Goal: Communication & Community: Participate in discussion

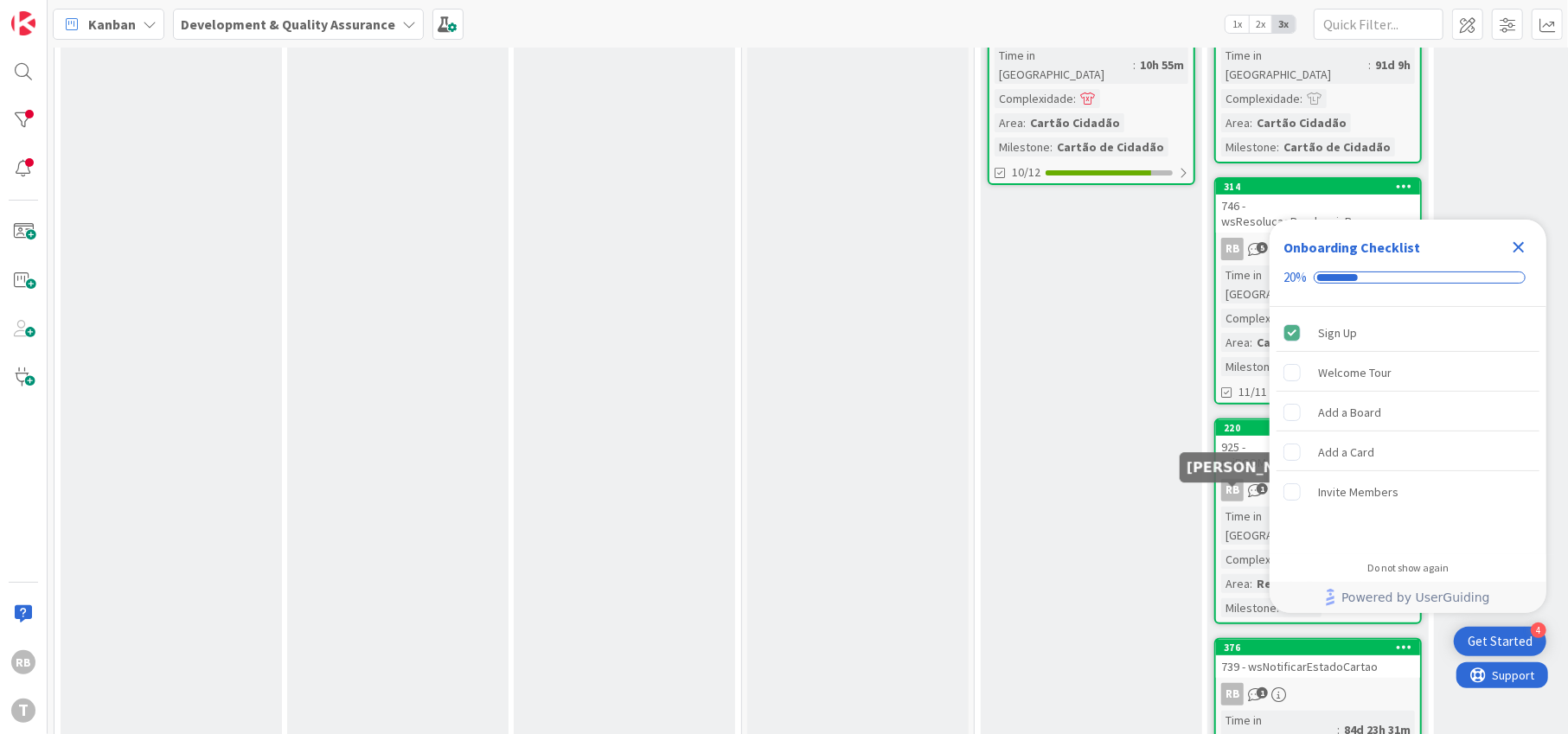
scroll to position [225, 0]
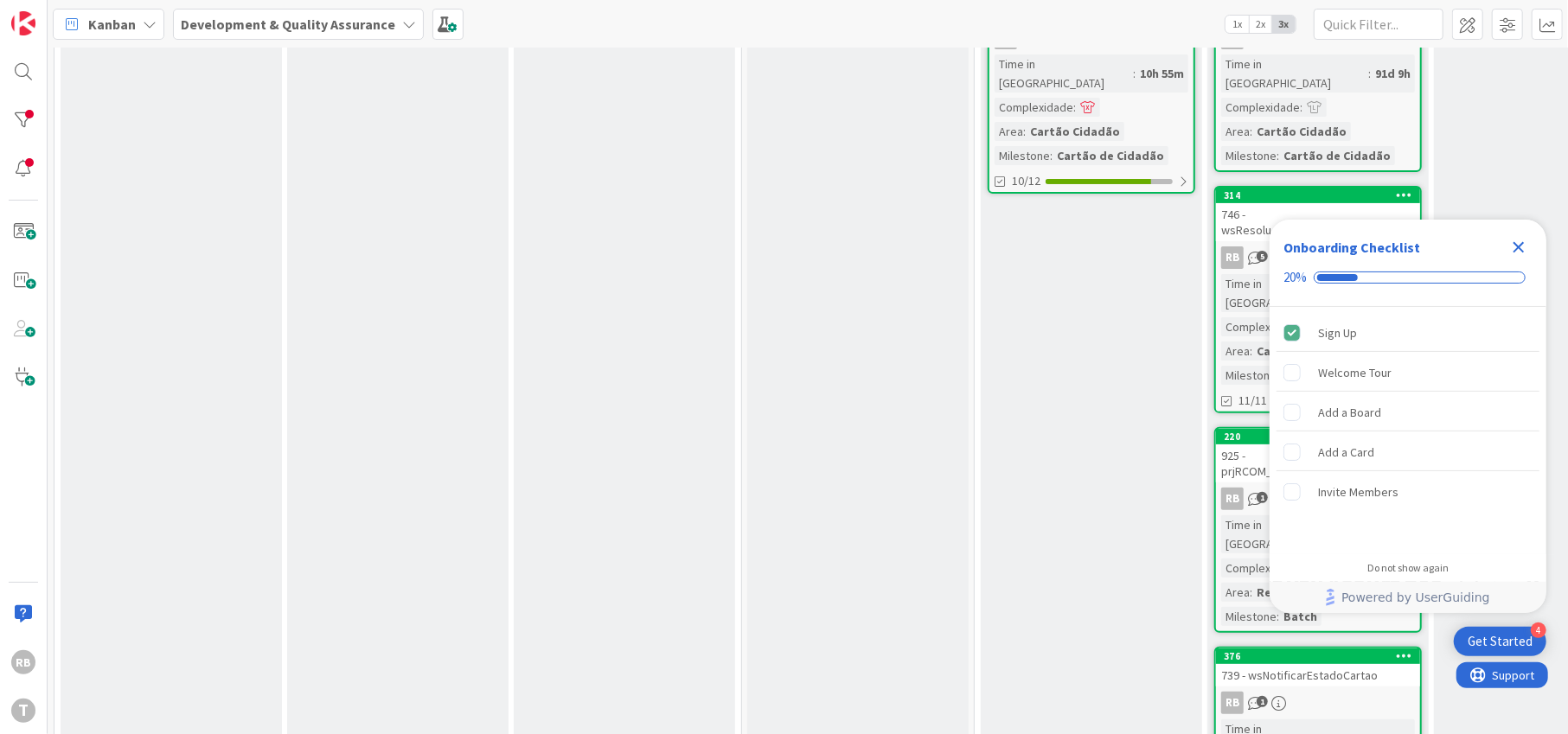
click at [1517, 240] on icon "Close Checklist" at bounding box center [1518, 247] width 21 height 21
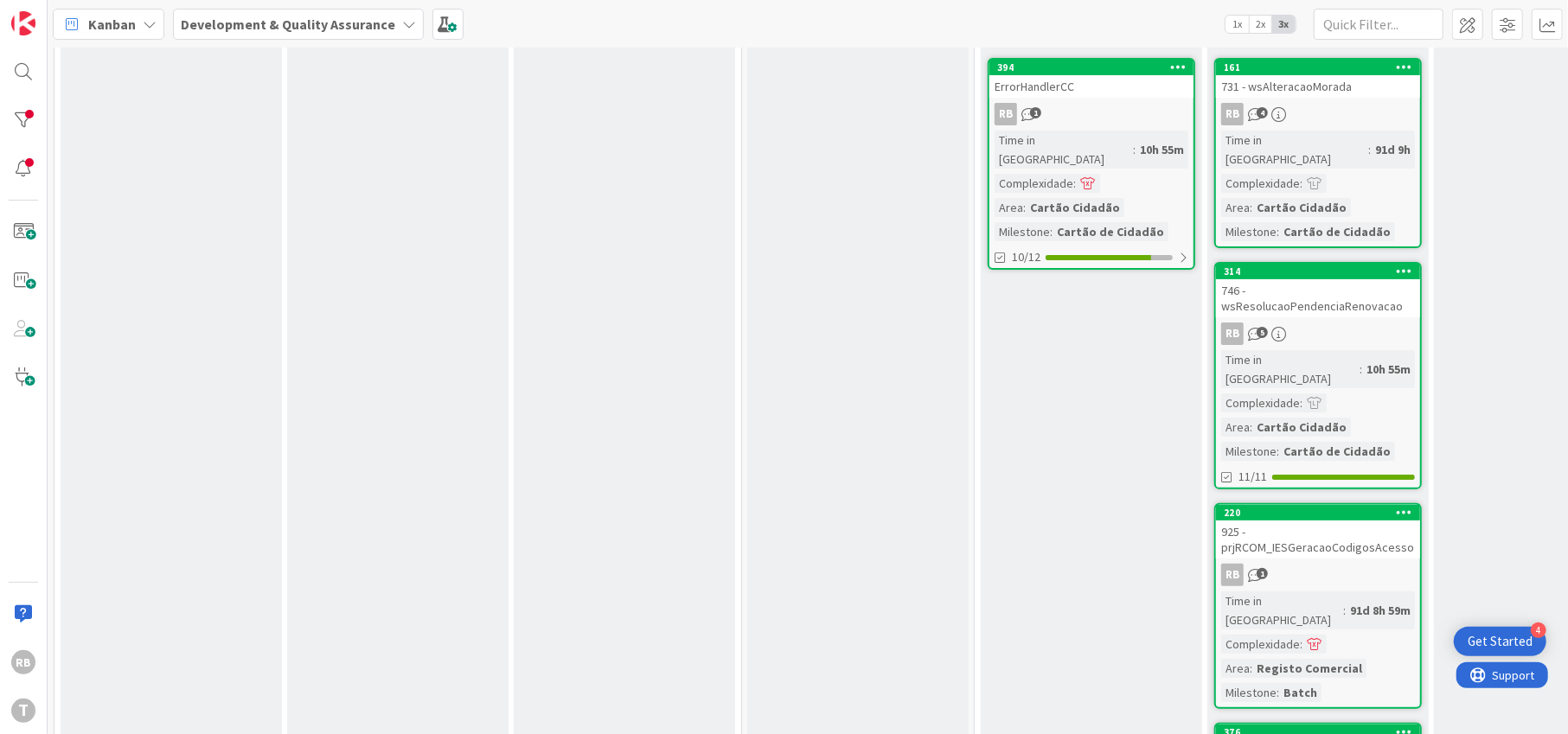
scroll to position [0, 0]
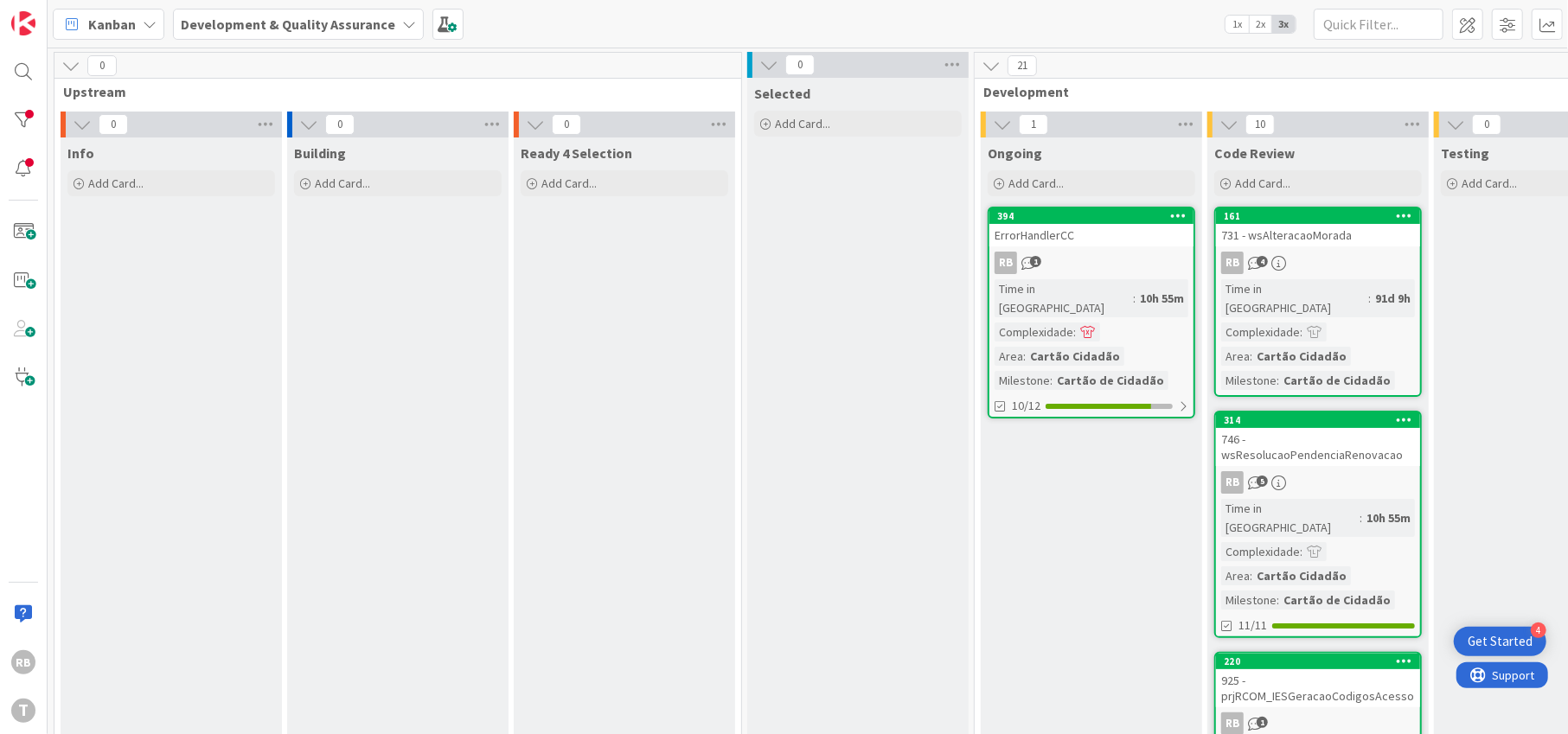
click at [1333, 306] on div "Time in Column : 91d 9h Complexidade : Area : Cartão Cidadão Milestone : Cartão…" at bounding box center [1317, 335] width 194 height 111
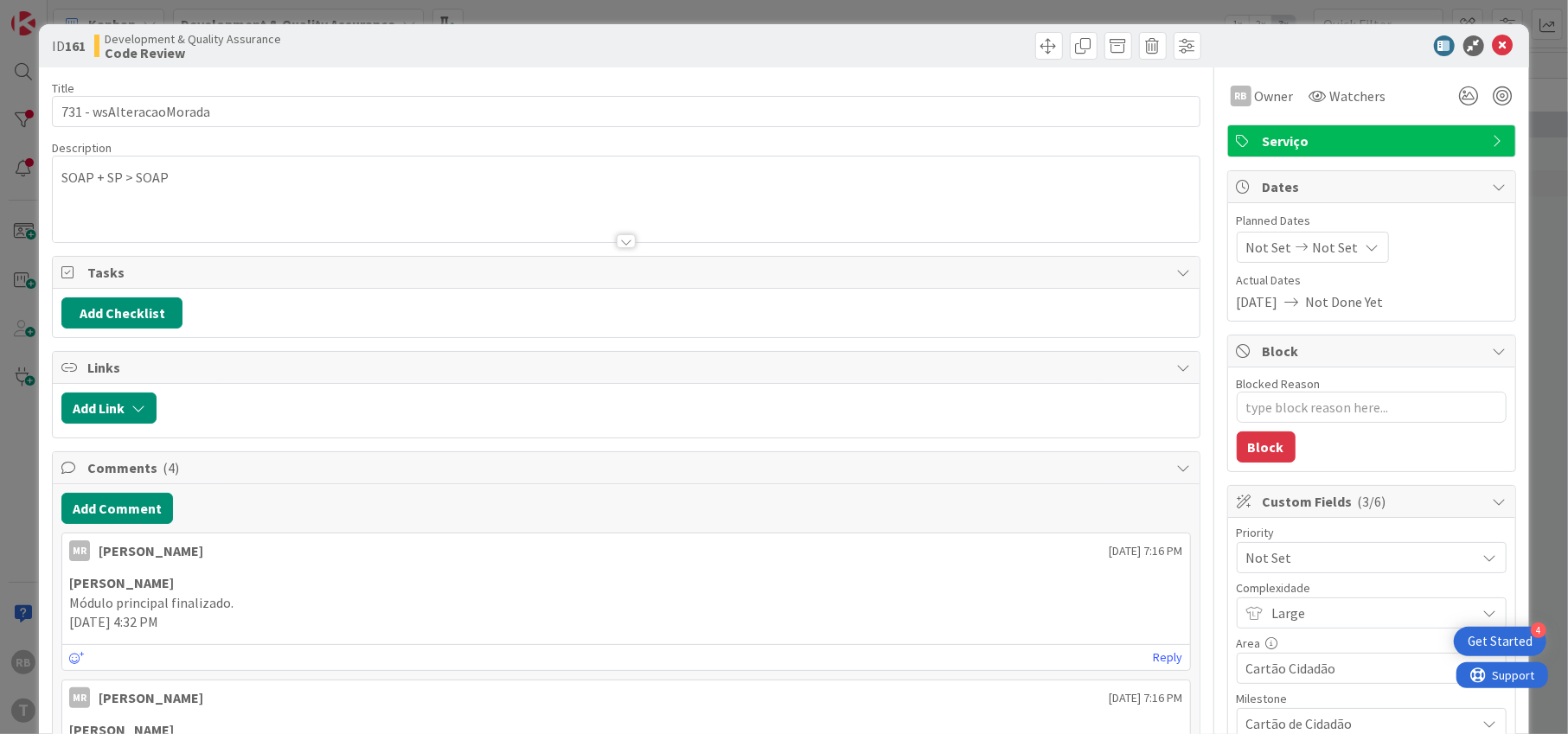
type textarea "x"
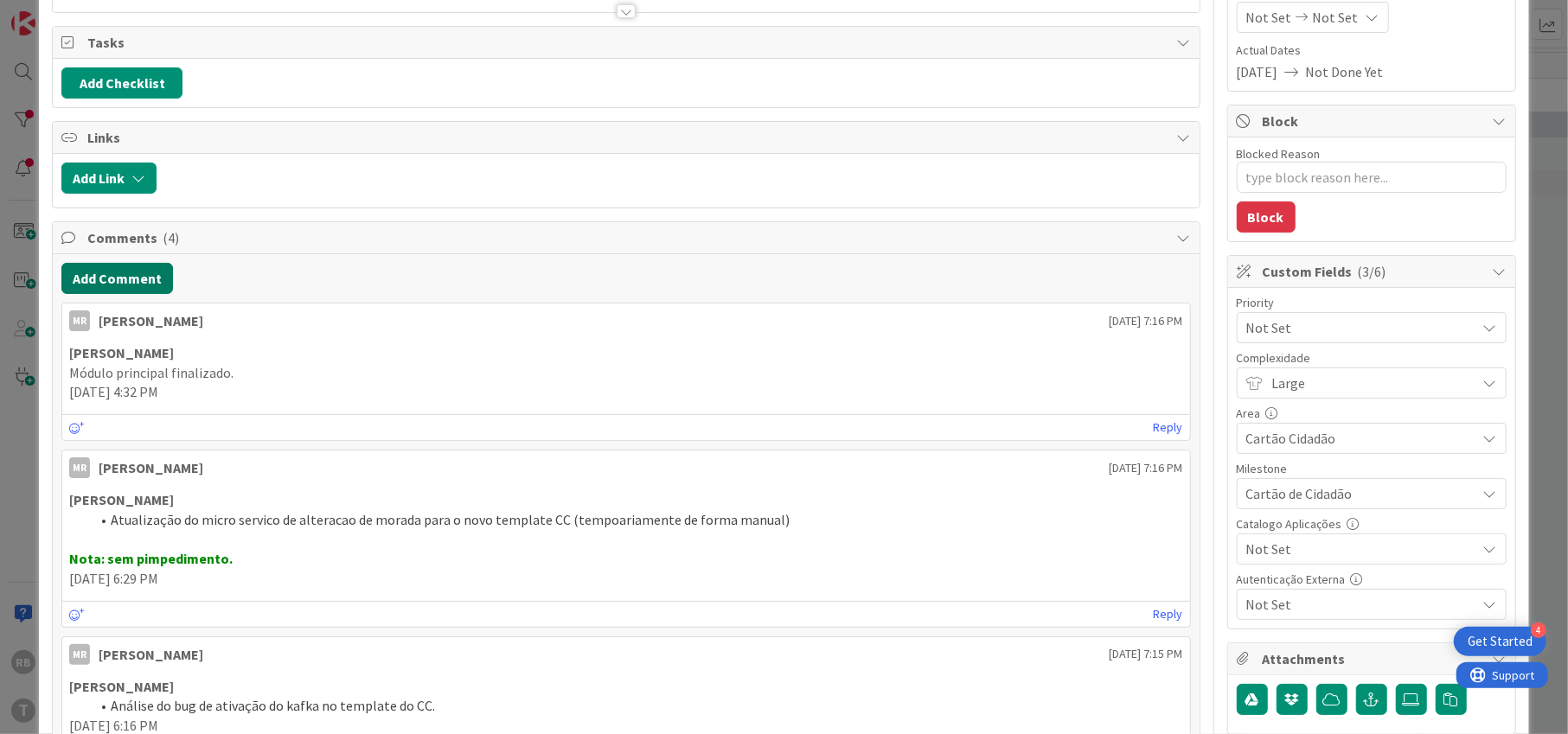
scroll to position [231, 0]
click at [116, 276] on button "Add Comment" at bounding box center [117, 277] width 112 height 32
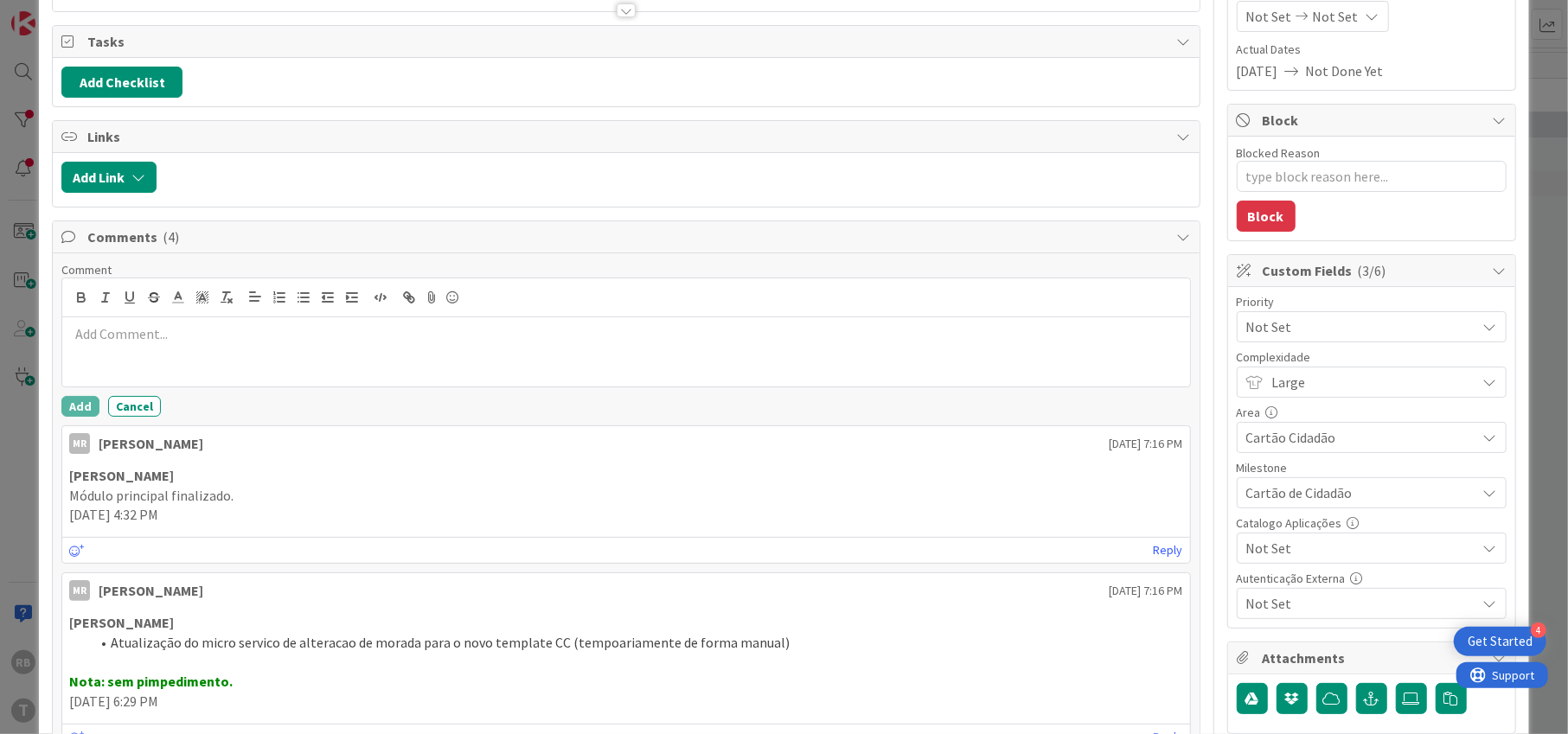
click at [124, 343] on div at bounding box center [625, 352] width 1127 height 69
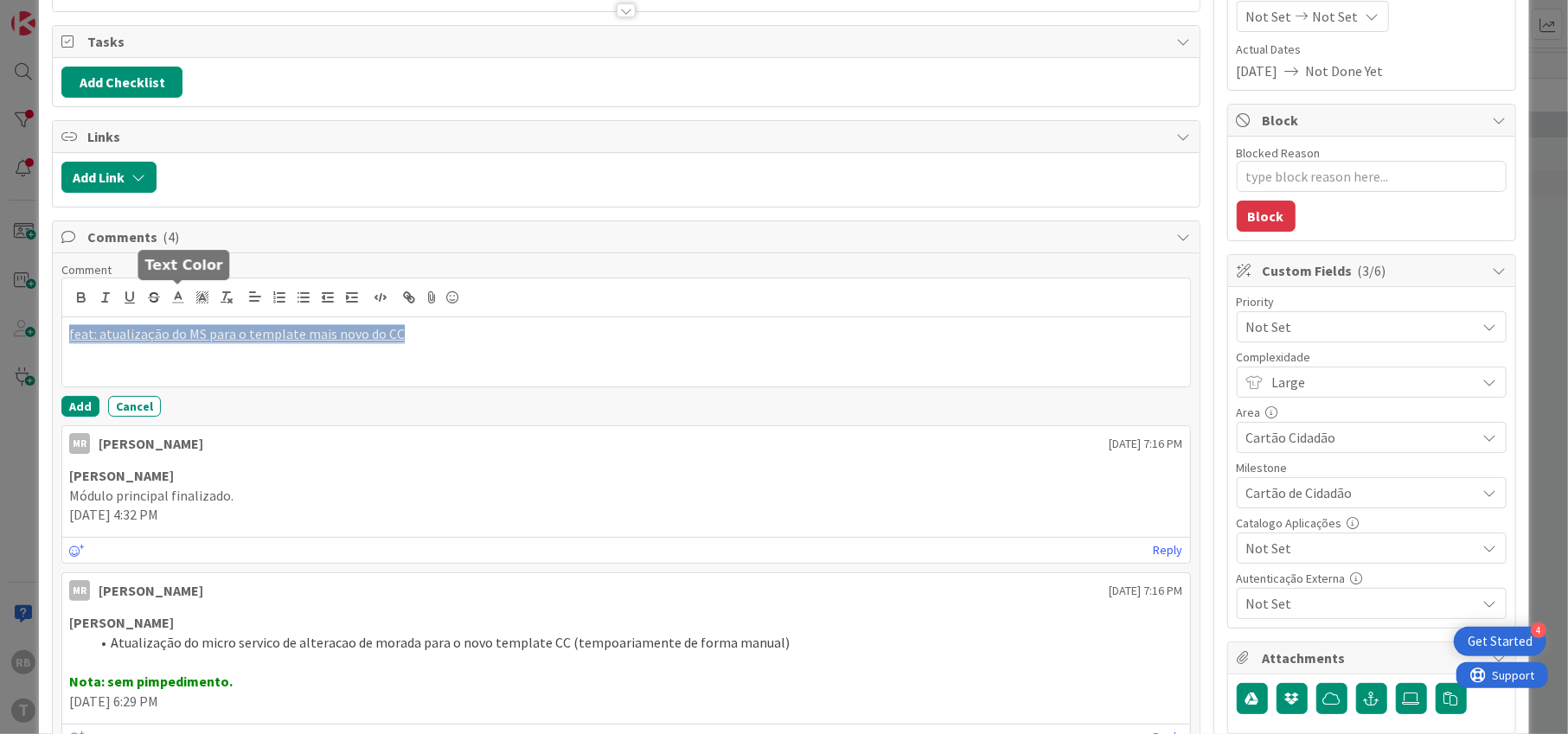
click at [176, 292] on polyline at bounding box center [179, 296] width 6 height 7
click at [272, 316] on span at bounding box center [266, 319] width 14 height 14
click at [199, 294] on icon at bounding box center [202, 297] width 15 height 15
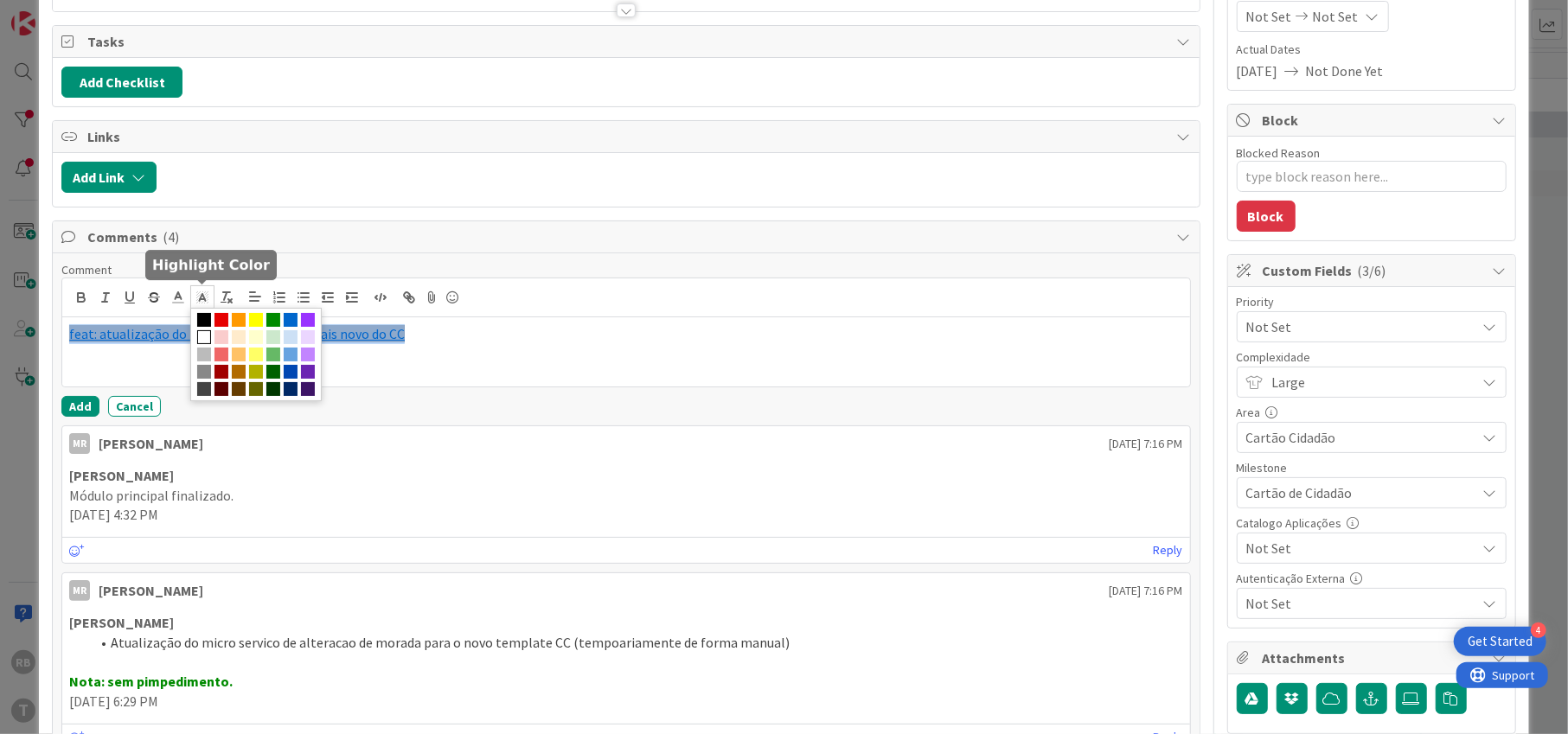
click at [206, 340] on span at bounding box center [204, 336] width 14 height 14
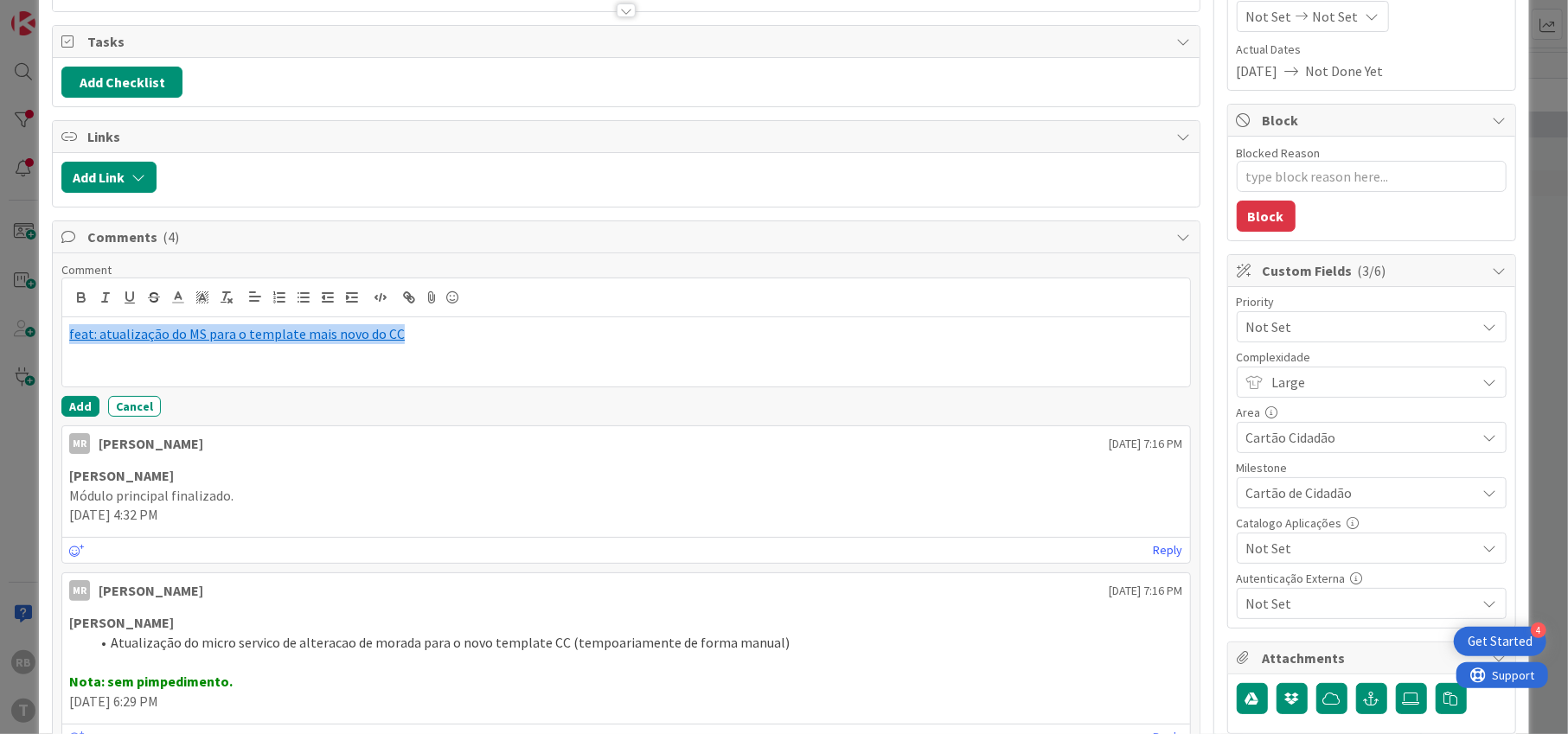
click at [262, 350] on div "feat: atualização do MS para o template mais novo do CC" at bounding box center [625, 352] width 1127 height 69
click at [641, 346] on div "feat: atualização do MS para o template mais novo do CC" at bounding box center [625, 352] width 1127 height 69
click at [165, 327] on link "feat: atualização do MS para o template mais novo do CC" at bounding box center [237, 333] width 336 height 17
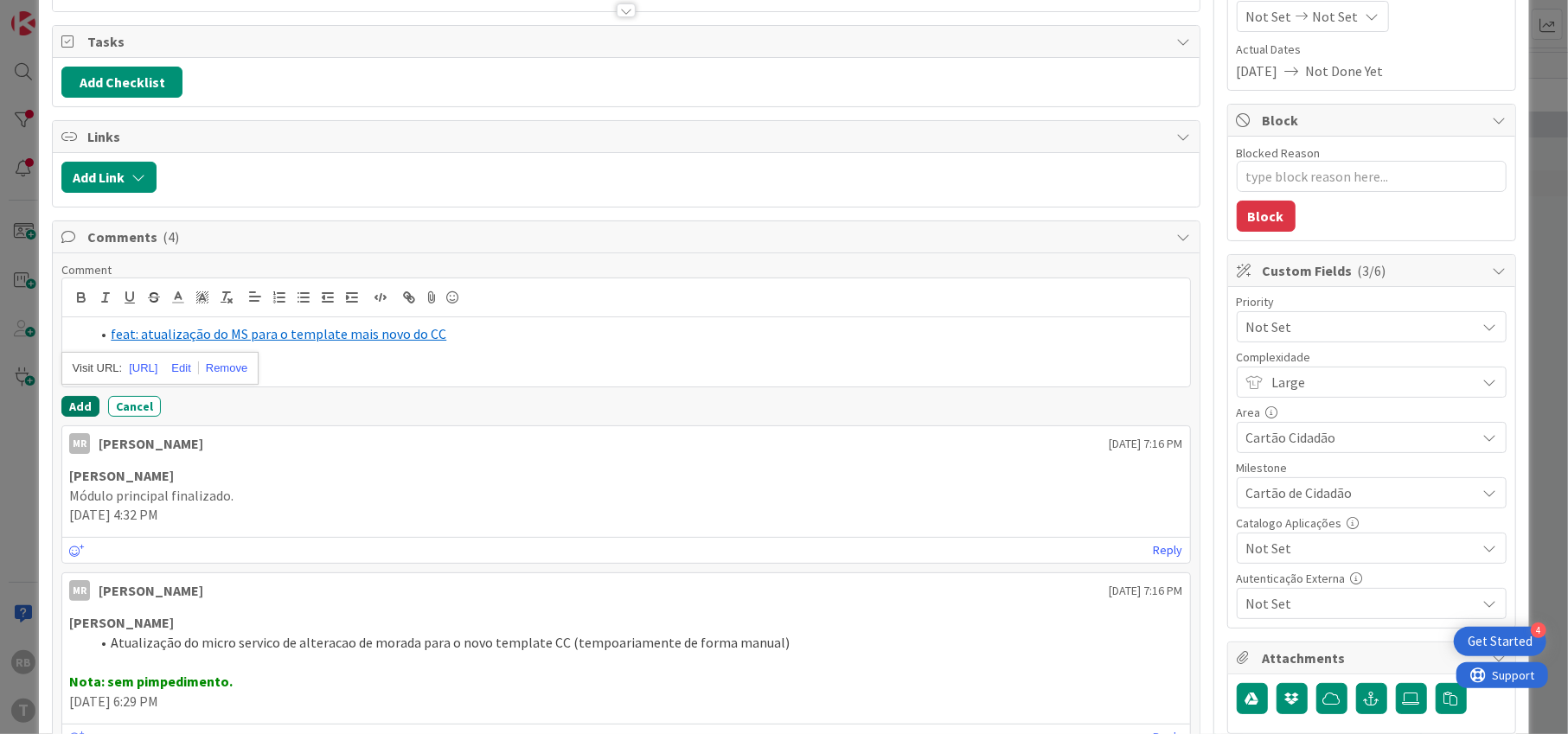
click at [73, 404] on button "Add" at bounding box center [80, 406] width 38 height 21
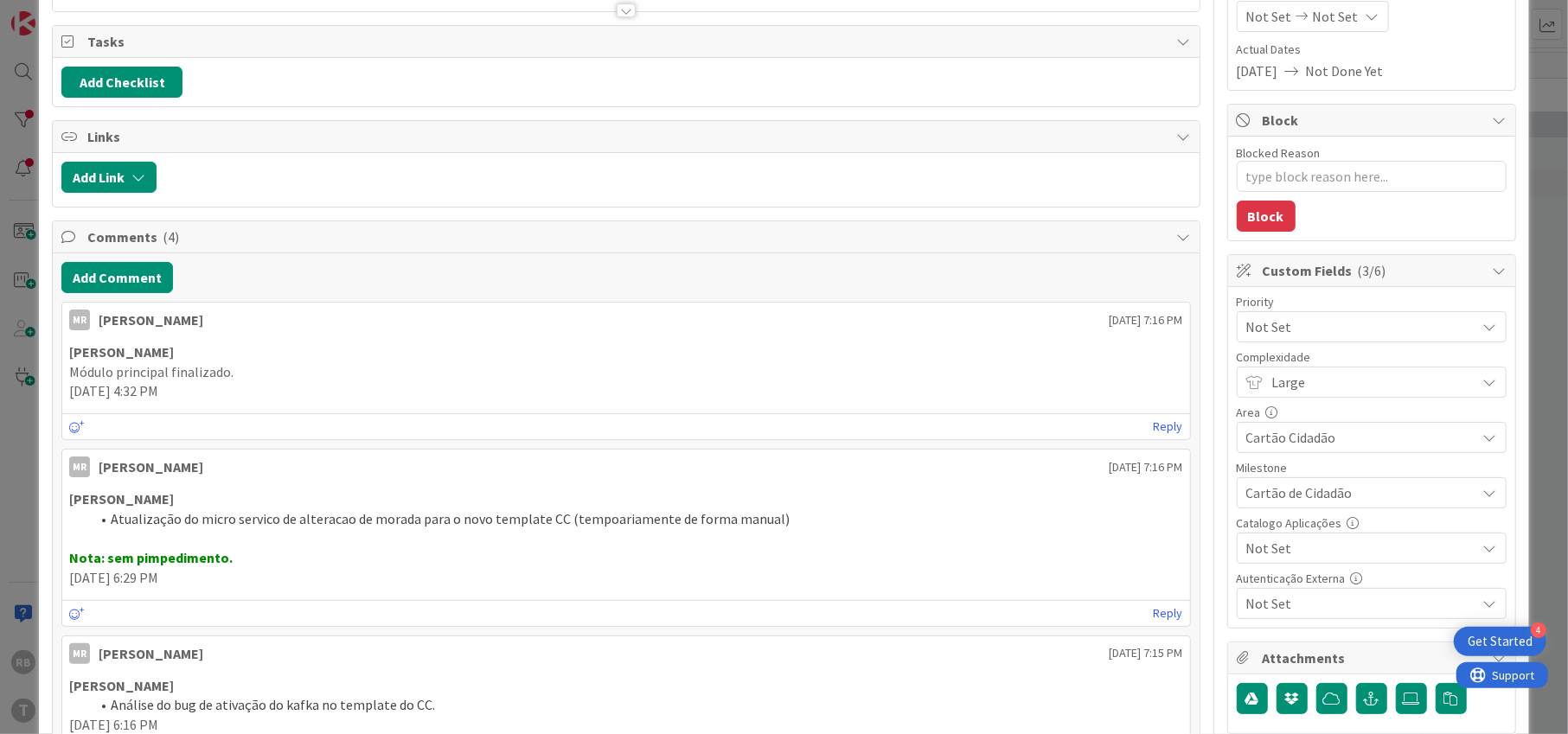
type textarea "x"
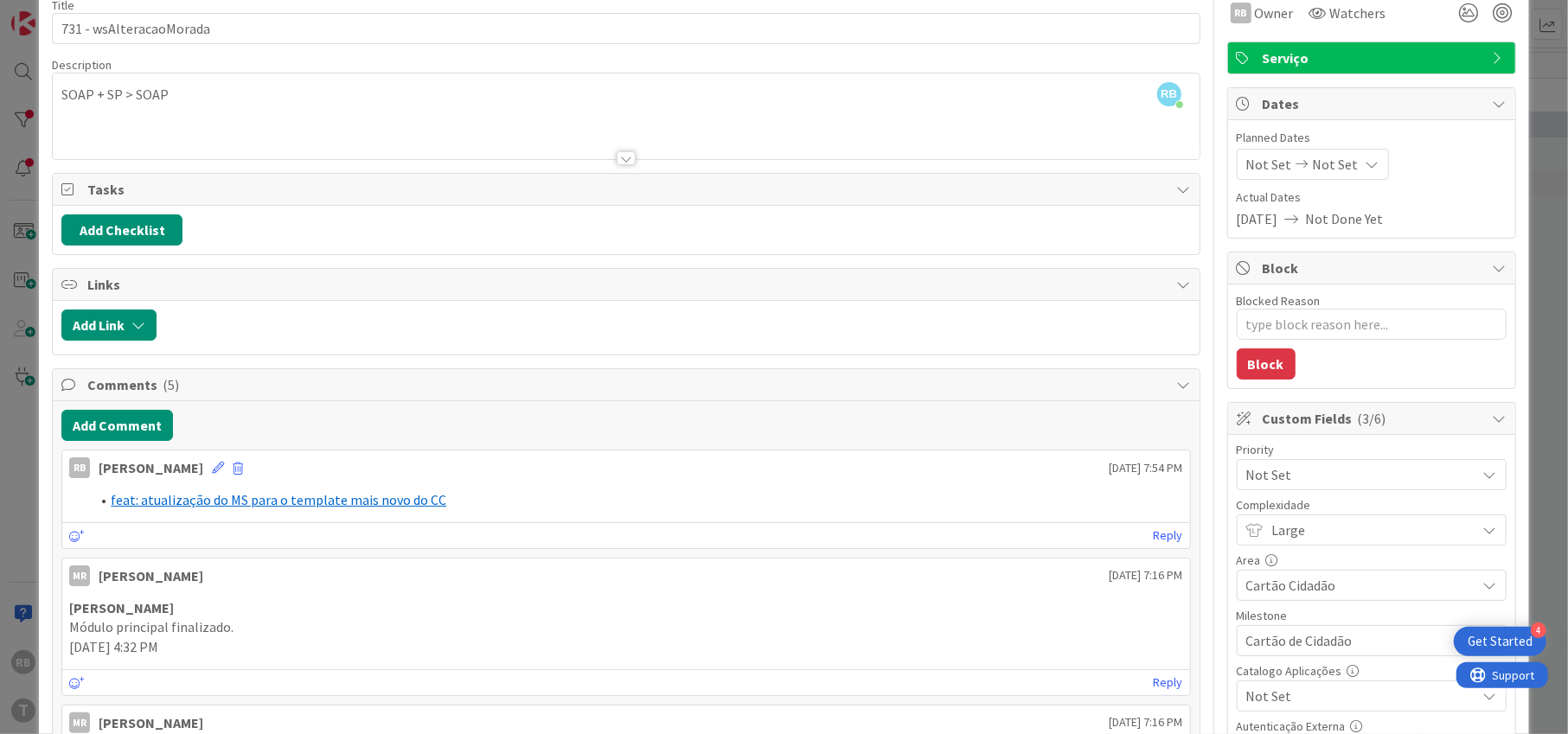
scroll to position [0, 0]
